Goal: Check status: Check status

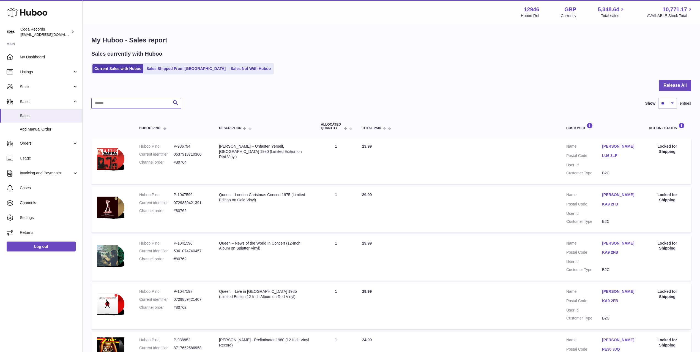
click at [151, 107] on input "text" at bounding box center [136, 103] width 90 height 11
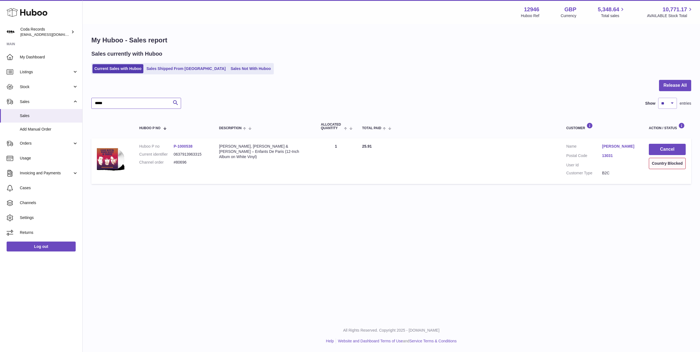
type input "*****"
click at [39, 88] on span "Stock" at bounding box center [46, 86] width 53 height 5
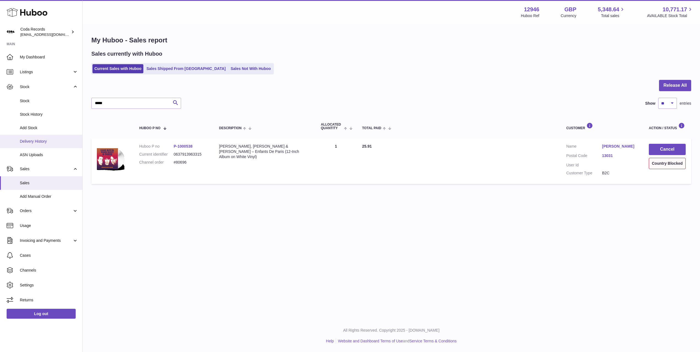
click at [54, 141] on span "Delivery History" at bounding box center [49, 141] width 58 height 5
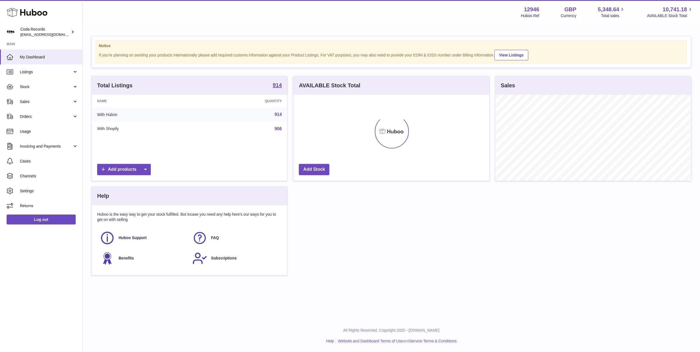
scroll to position [86, 196]
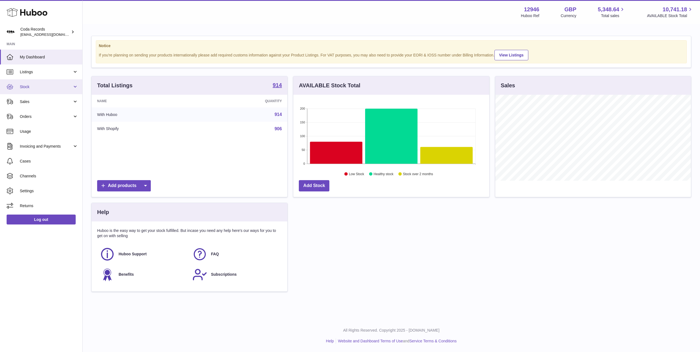
click at [45, 83] on link "Stock" at bounding box center [41, 86] width 82 height 15
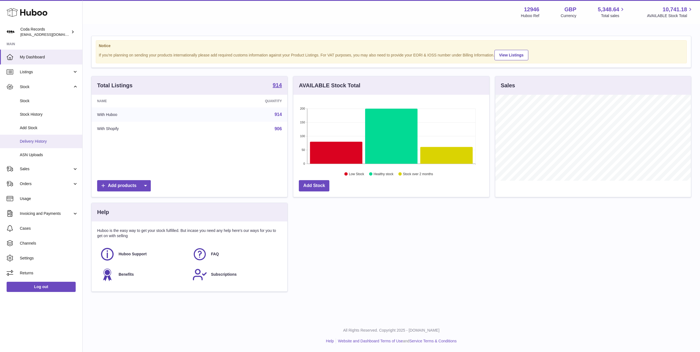
drag, startPoint x: 46, startPoint y: 139, endPoint x: 49, endPoint y: 138, distance: 2.8
click at [46, 139] on span "Delivery History" at bounding box center [49, 141] width 58 height 5
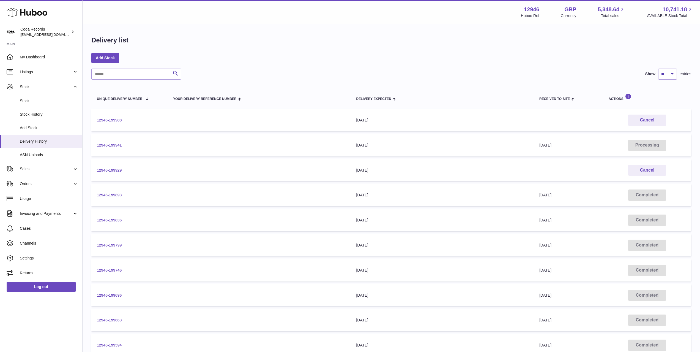
click at [110, 120] on link "12946-199988" at bounding box center [109, 120] width 25 height 4
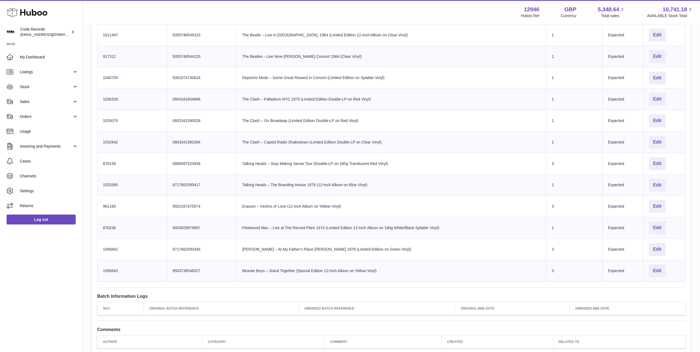
scroll to position [518, 0]
